Goal: Transaction & Acquisition: Purchase product/service

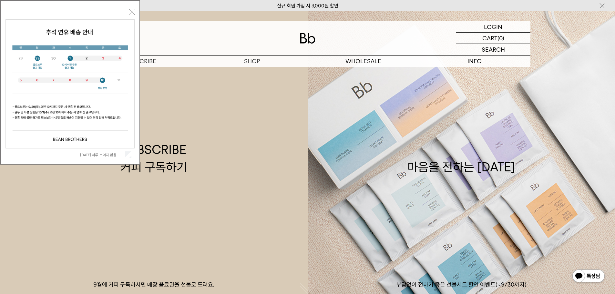
drag, startPoint x: 0, startPoint y: 0, endPoint x: 274, endPoint y: 282, distance: 393.0
click at [274, 282] on p "9월에 커피 구독하시면 매장 음료권을 선물로 드려요." at bounding box center [154, 285] width 308 height 8
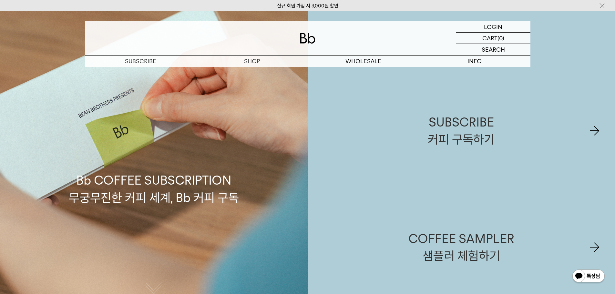
click at [309, 39] on img at bounding box center [308, 38] width 16 height 11
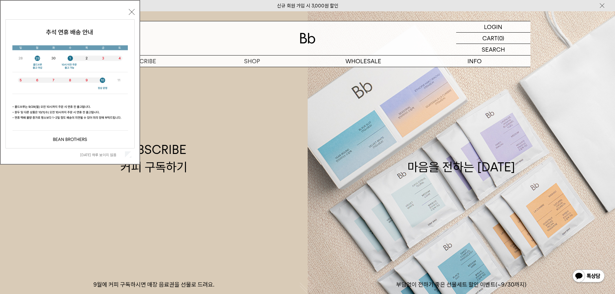
click at [130, 13] on button "닫기" at bounding box center [132, 12] width 6 height 6
drag, startPoint x: 134, startPoint y: 13, endPoint x: 129, endPoint y: 10, distance: 5.9
click at [134, 13] on button "닫기" at bounding box center [132, 12] width 6 height 6
click at [132, 12] on button "닫기" at bounding box center [132, 12] width 6 height 6
click at [133, 10] on button "닫기" at bounding box center [132, 12] width 6 height 6
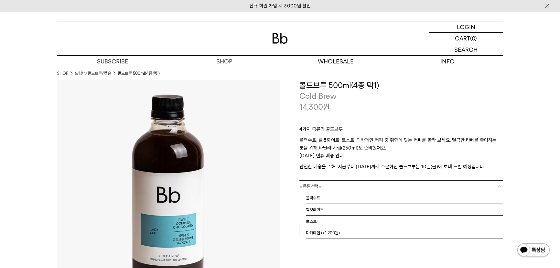
click at [385, 187] on link "= 종류 선택 =" at bounding box center [401, 185] width 204 height 11
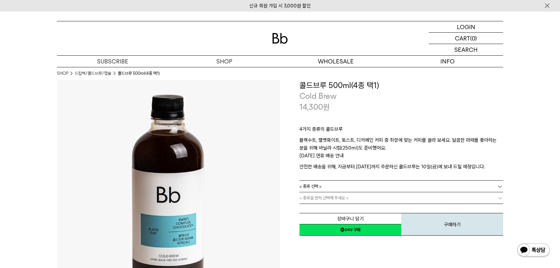
click at [385, 188] on link "= 종류 선택 =" at bounding box center [401, 185] width 204 height 11
click at [386, 185] on link "= 종류 선택 =" at bounding box center [401, 185] width 204 height 11
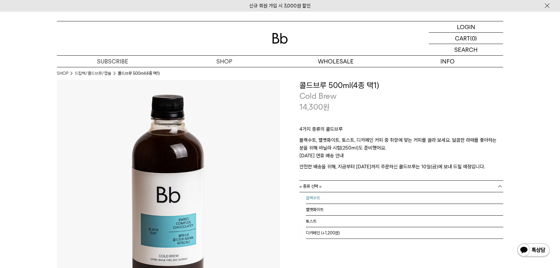
click at [384, 196] on li "블랙수트" at bounding box center [404, 198] width 197 height 12
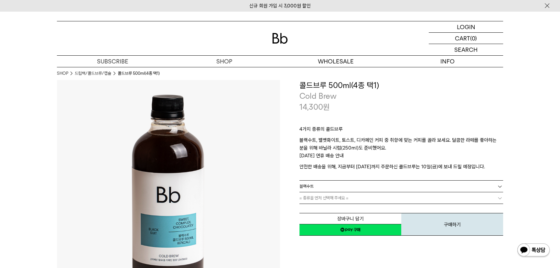
click at [384, 200] on link "= 종류을 먼저 선택해 주세요 =" at bounding box center [401, 197] width 204 height 11
click at [384, 197] on link "= 바닐라 시럽 선택 : 가격 =" at bounding box center [401, 197] width 204 height 11
